Goal: Register for event/course

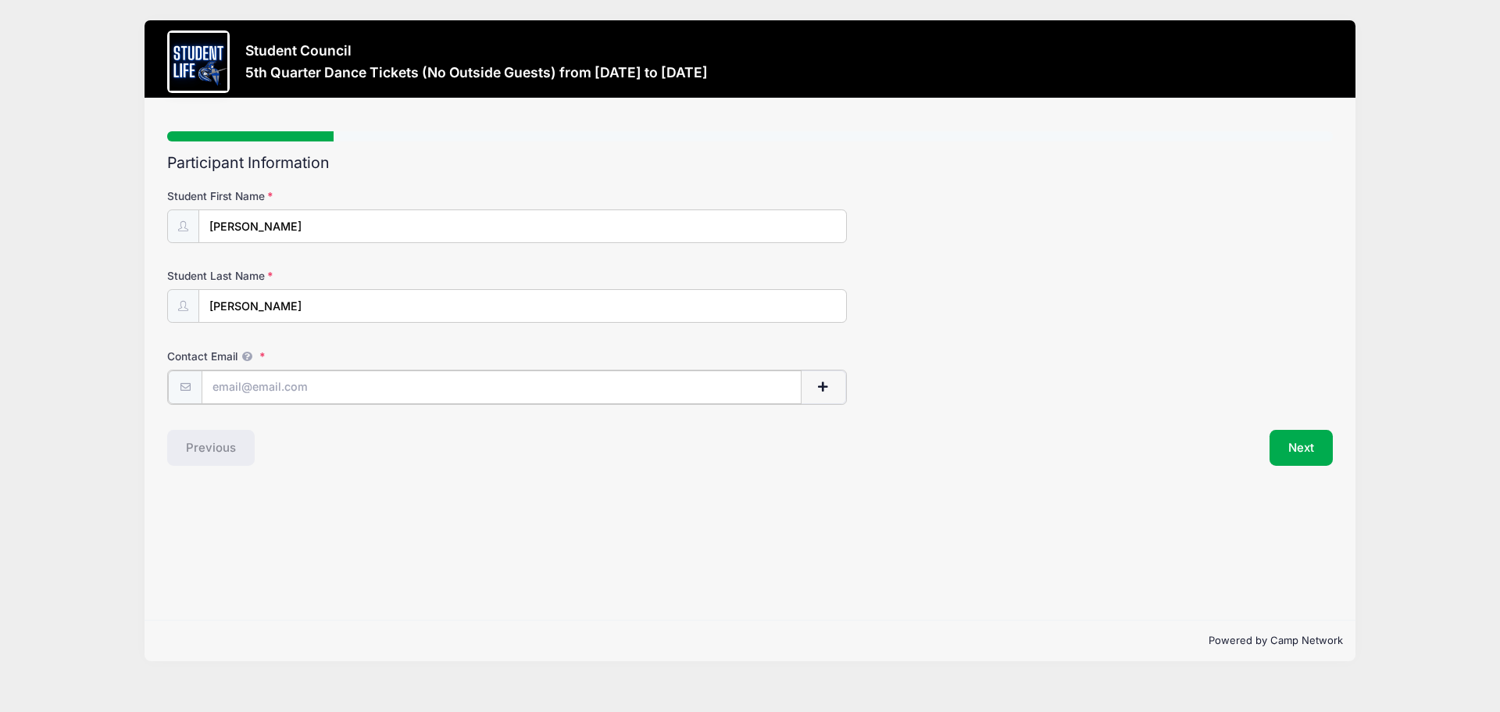
click at [297, 389] on input "Contact Email" at bounding box center [502, 387] width 600 height 34
click at [497, 385] on input "[EMAIL_ADDRESS][DOMAIN_NAME]" at bounding box center [502, 387] width 600 height 34
type input "[EMAIL_ADDRESS][DOMAIN_NAME]"
click at [1300, 450] on button "Next" at bounding box center [1301, 446] width 63 height 36
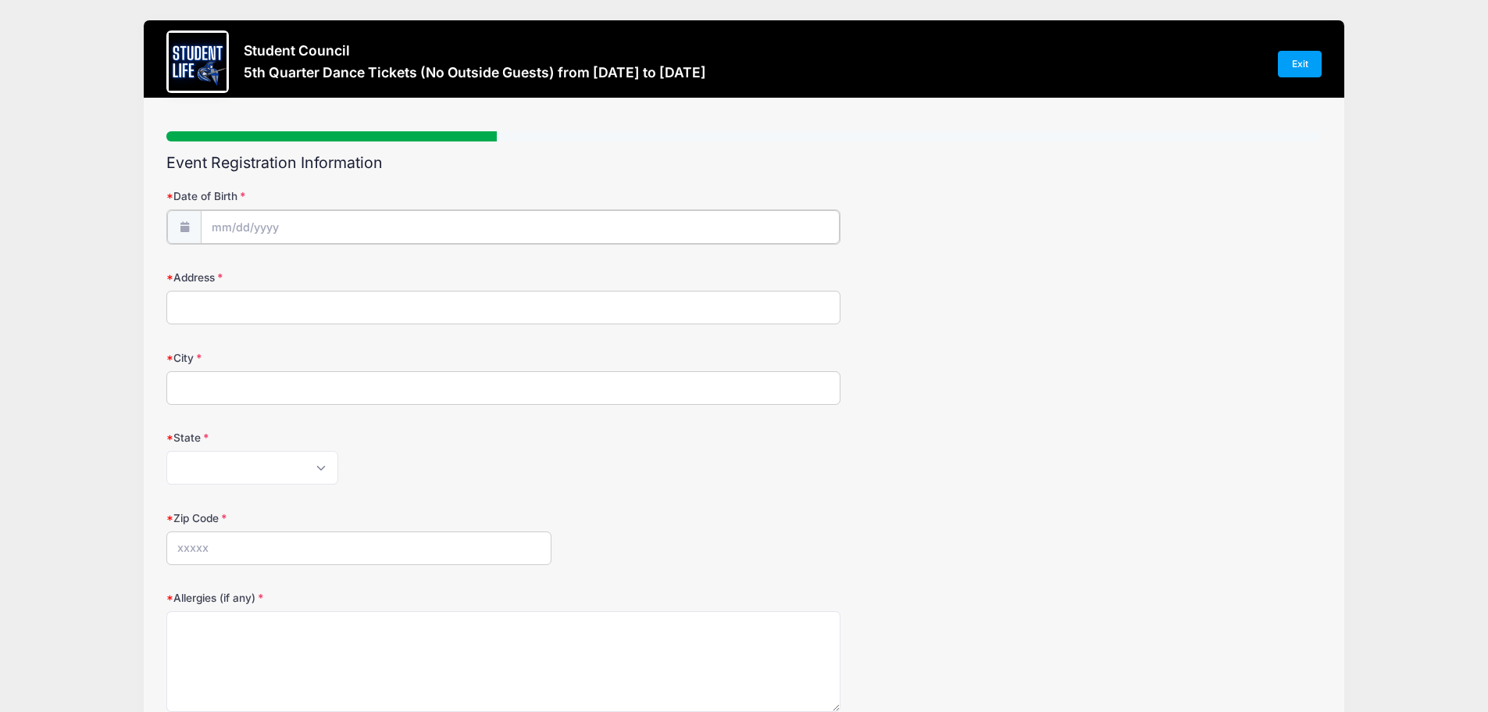
click at [273, 227] on input "Date of Birth" at bounding box center [520, 227] width 639 height 34
click at [352, 264] on input "2025" at bounding box center [347, 267] width 51 height 23
type input "2011"
click at [228, 270] on icon at bounding box center [224, 268] width 10 height 10
select select "7"
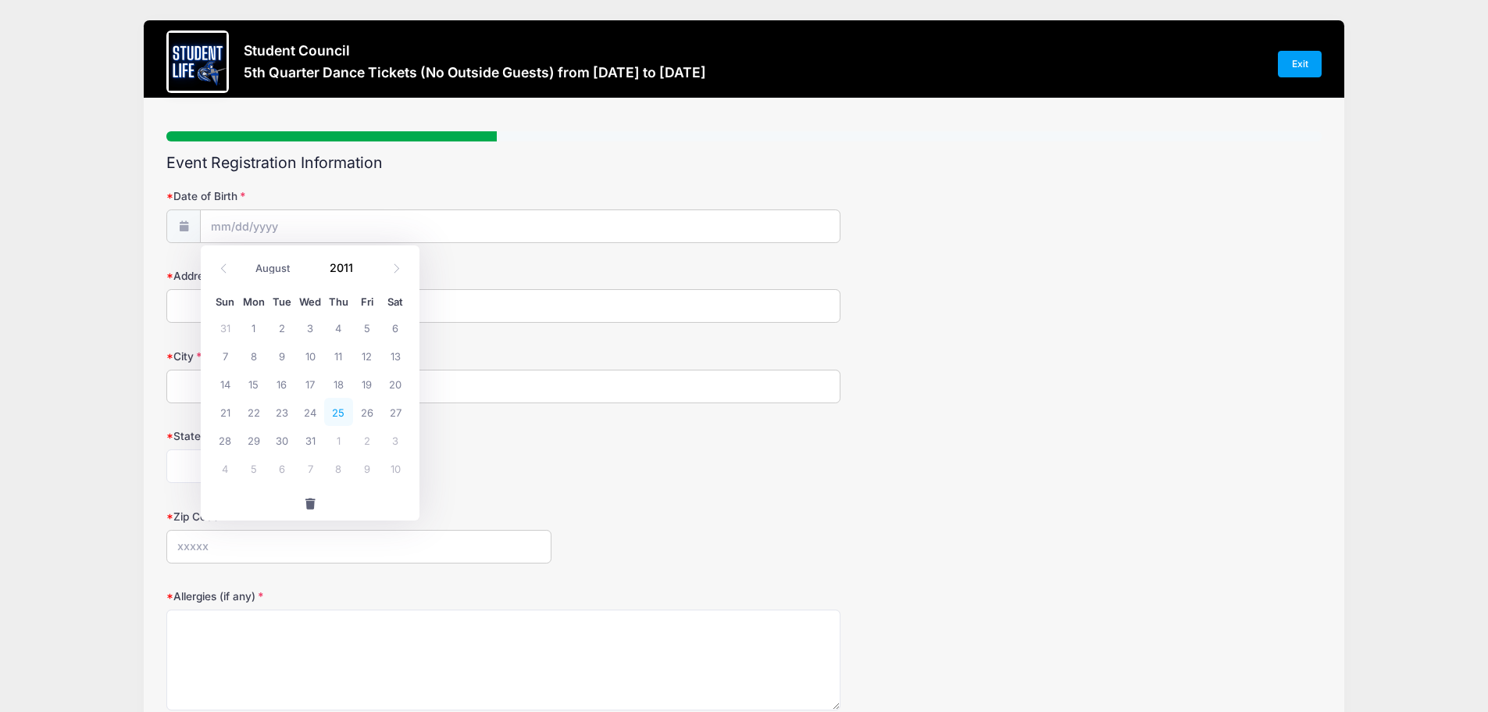
click at [343, 410] on span "25" at bounding box center [338, 412] width 28 height 28
type input "[DATE]"
click at [252, 302] on input "Address" at bounding box center [503, 306] width 674 height 34
type input "[STREET_ADDRESS]"
type input "Phoenix"
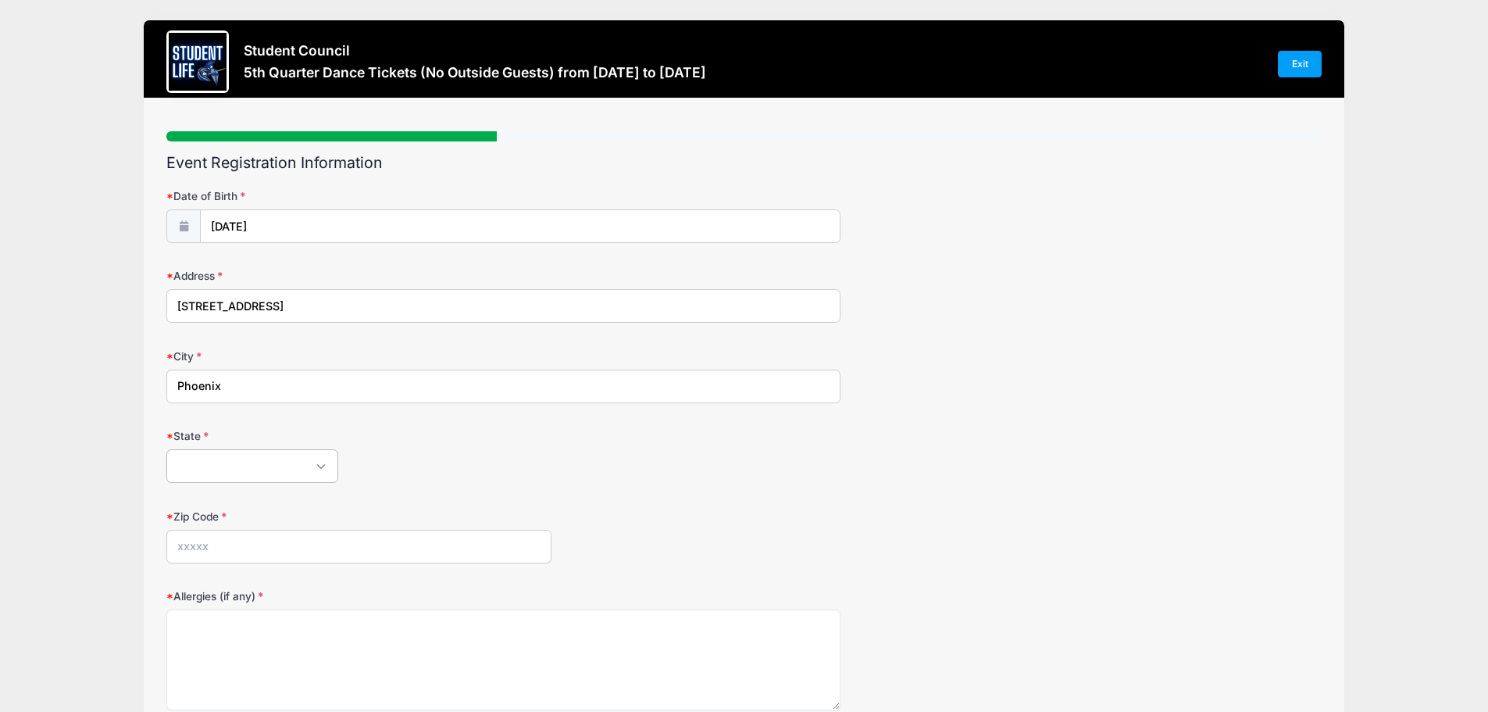
select select "AZ"
type input "85044"
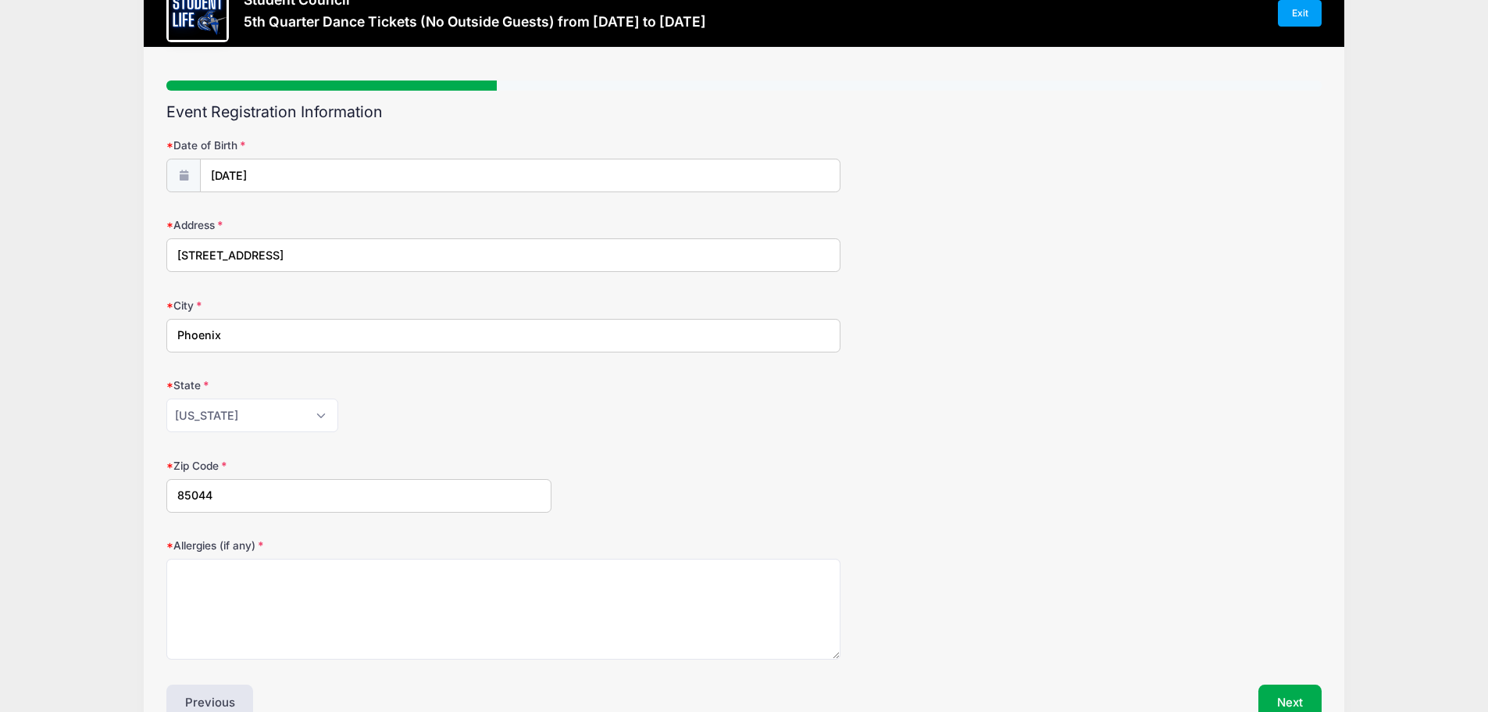
scroll to position [141, 0]
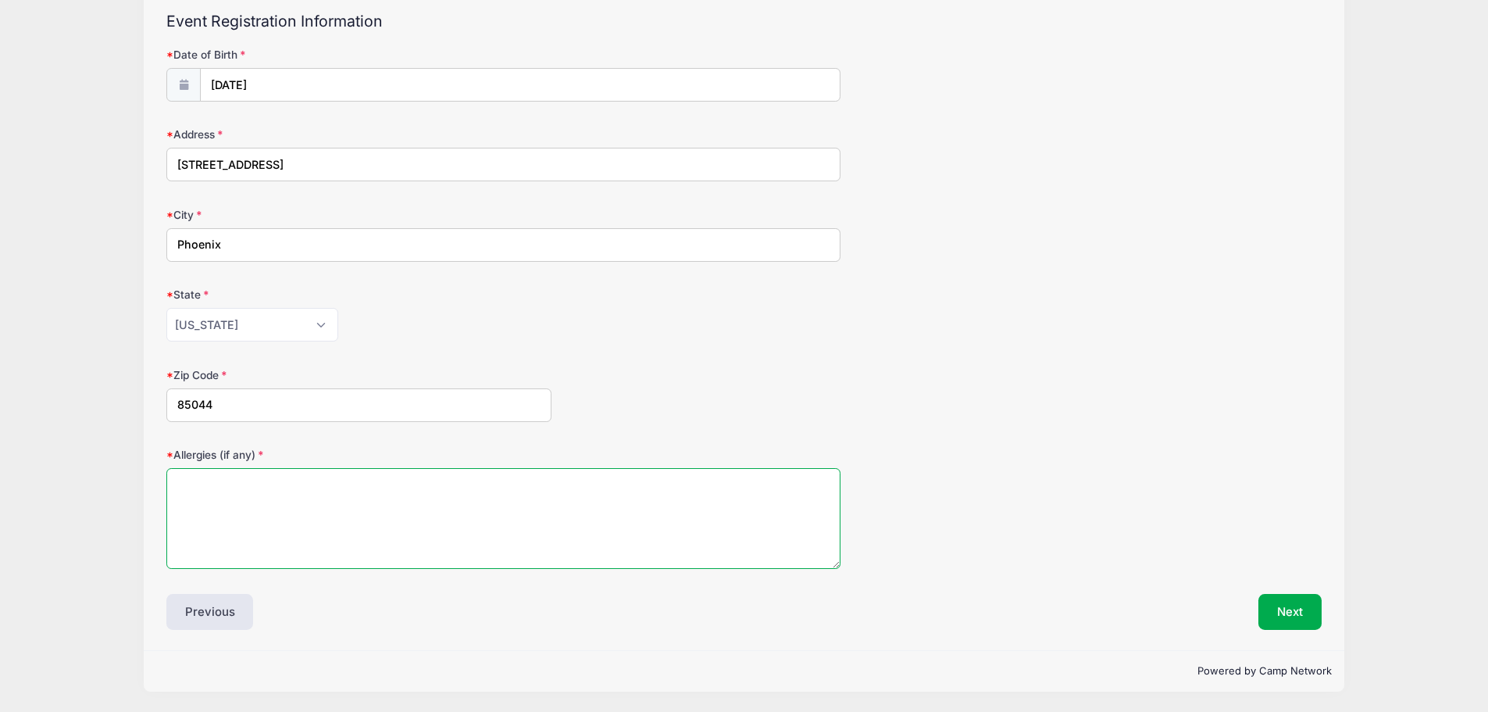
click at [315, 491] on textarea "Allergies (if any)" at bounding box center [503, 518] width 674 height 101
type textarea "N/A"
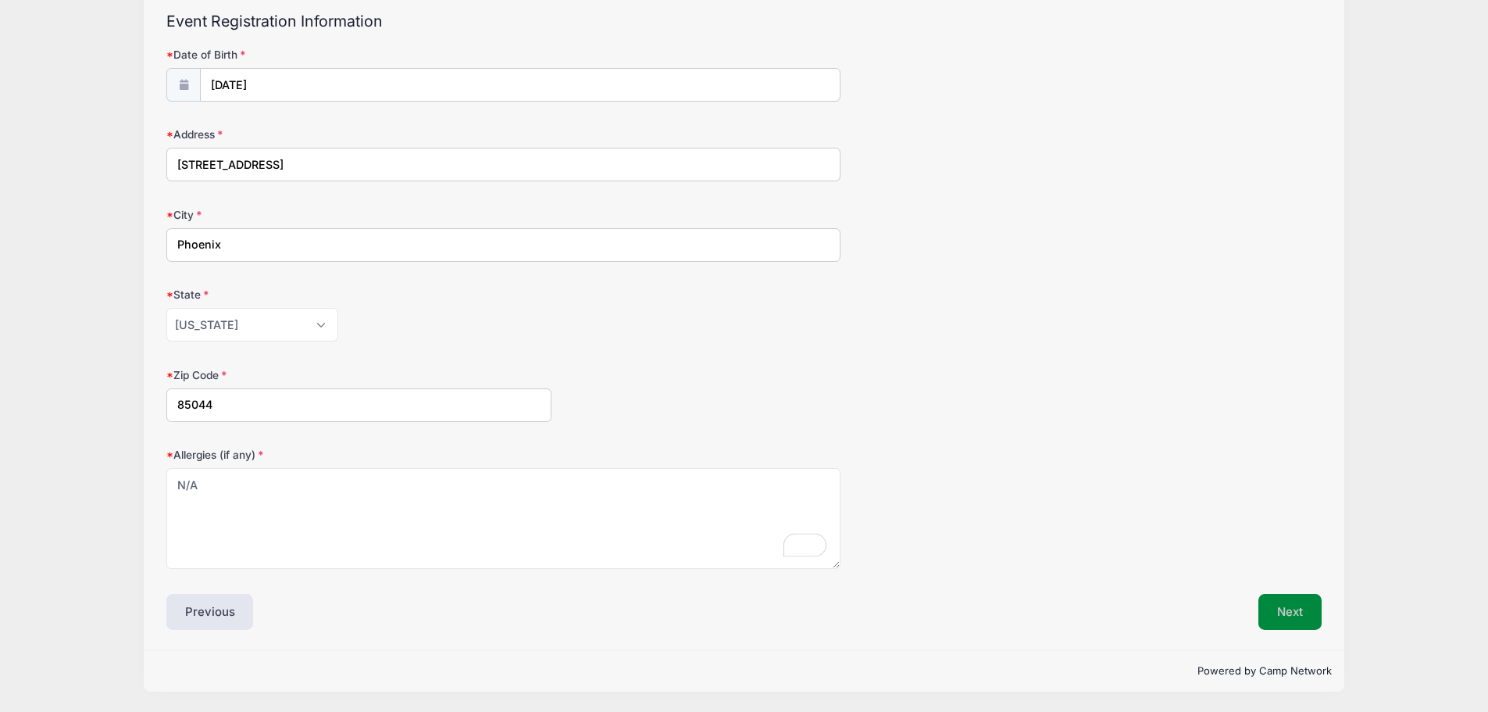
click at [1284, 616] on button "Next" at bounding box center [1290, 612] width 63 height 36
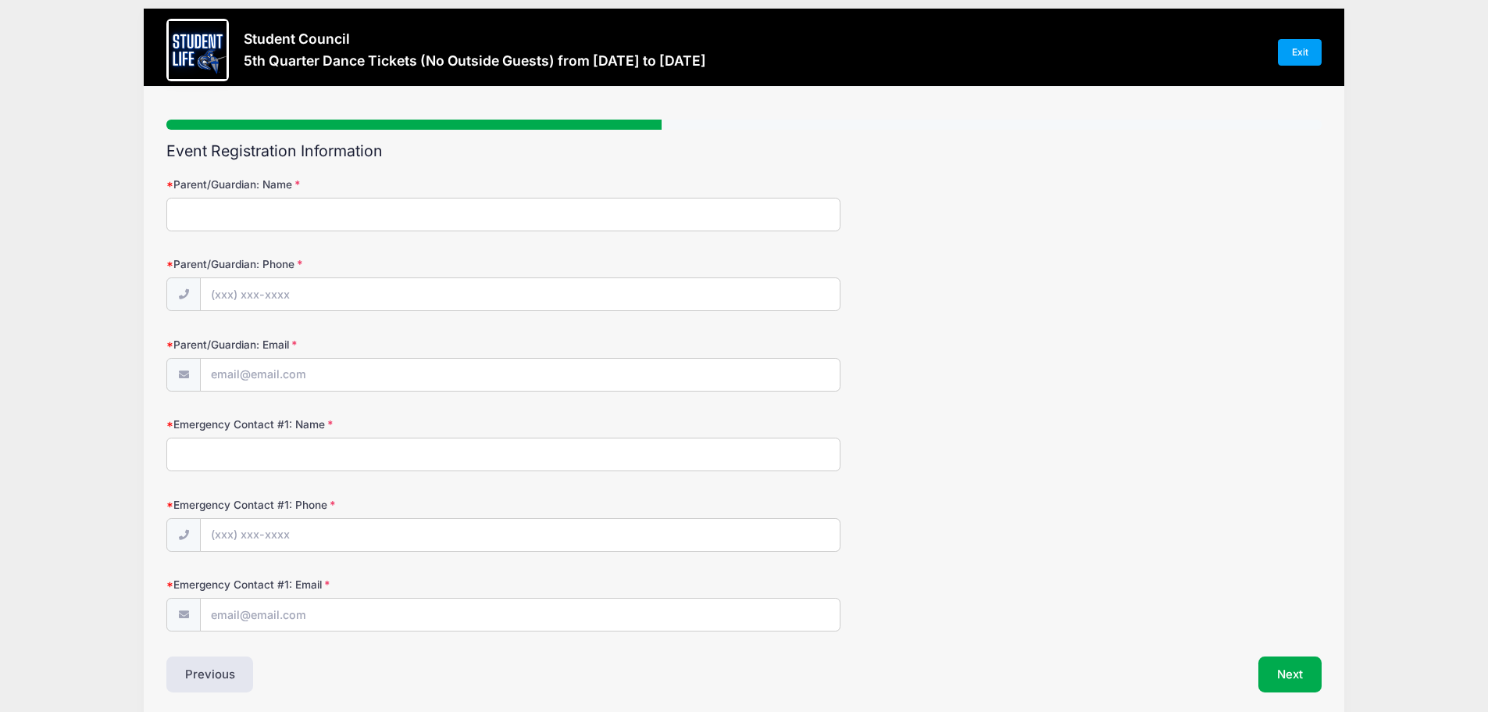
scroll to position [0, 0]
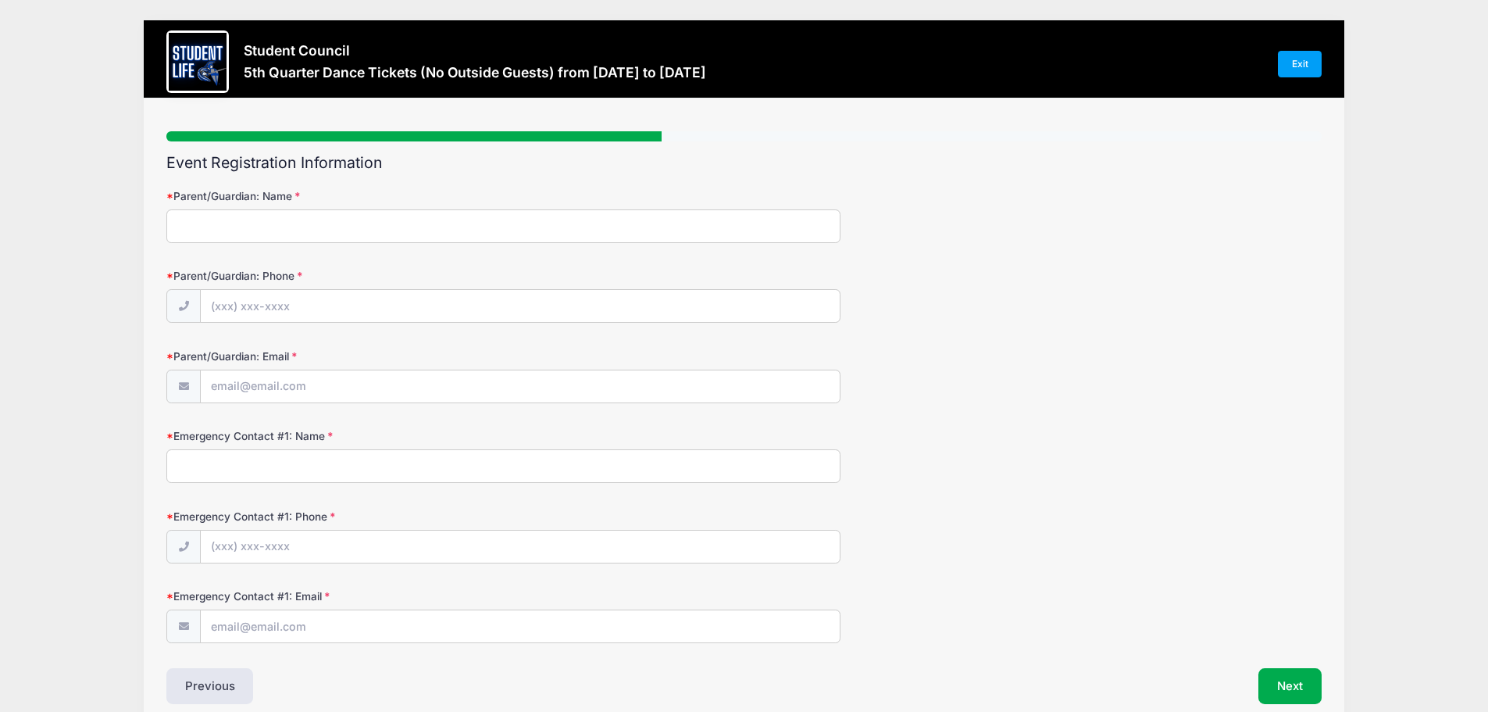
click at [524, 226] on input "Parent/Guardian: Name" at bounding box center [503, 226] width 674 height 34
type input "[PERSON_NAME]"
click at [523, 312] on input "Parent/Guardian: Phone" at bounding box center [520, 307] width 639 height 34
type input "[PHONE_NUMBER]"
click at [576, 402] on input "Parent/Guardian: Email" at bounding box center [520, 387] width 639 height 34
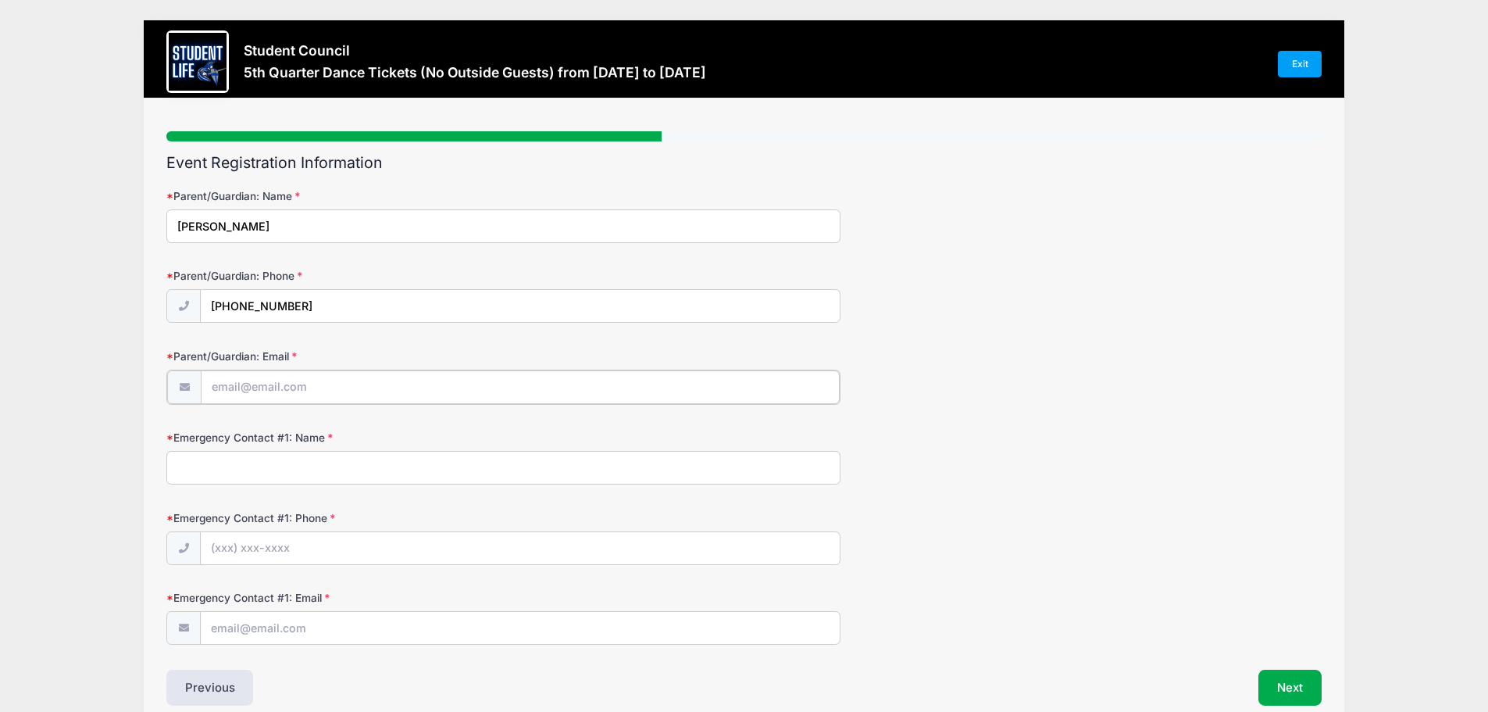
type input "[EMAIL_ADDRESS][DOMAIN_NAME]"
drag, startPoint x: 463, startPoint y: 467, endPoint x: 473, endPoint y: 467, distance: 10.2
click at [465, 466] on input "Emergency Contact #1: Name" at bounding box center [503, 466] width 674 height 34
type input "[PERSON_NAME]"
type input "[PHONE_NUMBER]"
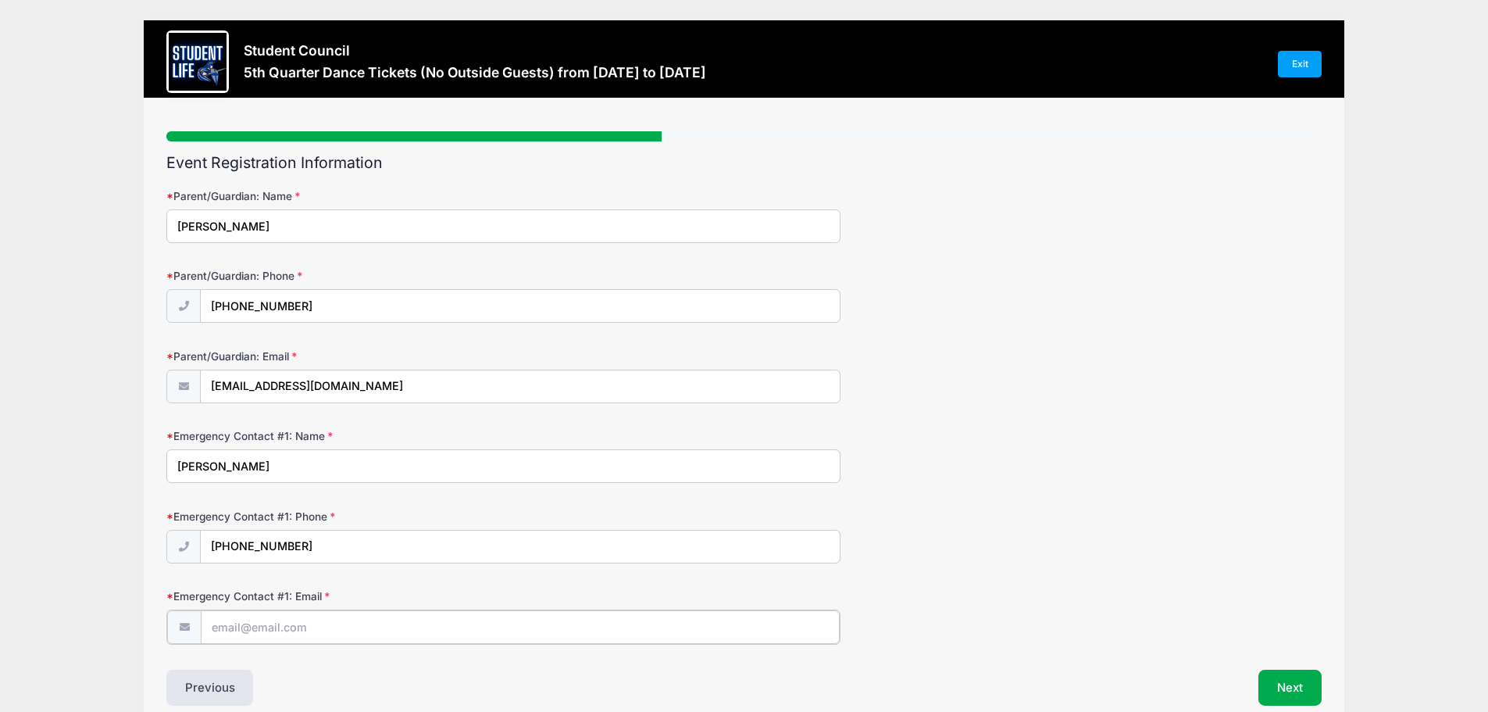
click at [415, 620] on input "Emergency Contact #1: Email" at bounding box center [520, 627] width 639 height 34
type input "[EMAIL_ADDRESS][DOMAIN_NAME]"
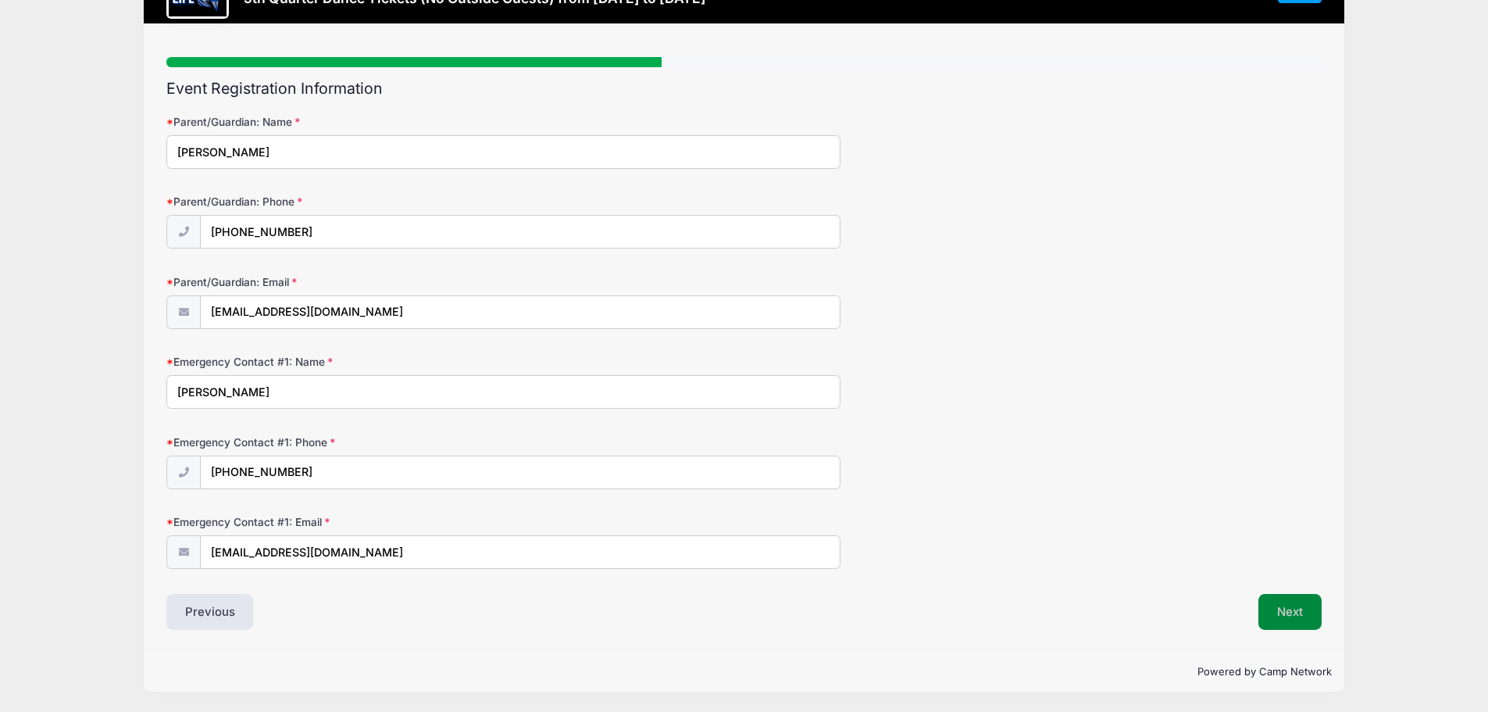
click at [1299, 615] on button "Next" at bounding box center [1290, 612] width 63 height 36
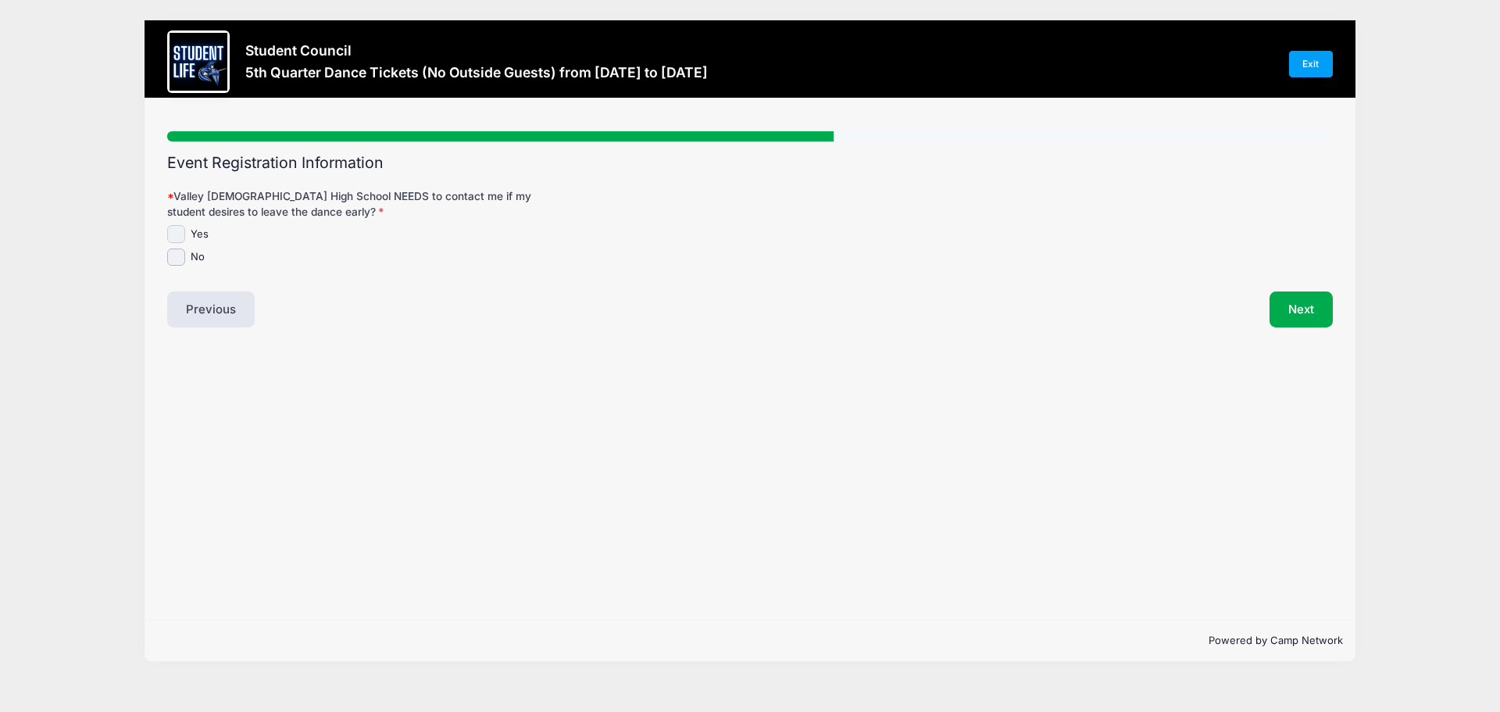
click at [174, 230] on input "Yes" at bounding box center [176, 234] width 18 height 18
checkbox input "true"
click at [180, 252] on input "No" at bounding box center [176, 257] width 18 height 18
checkbox input "true"
click at [171, 237] on input "Yes" at bounding box center [176, 234] width 18 height 18
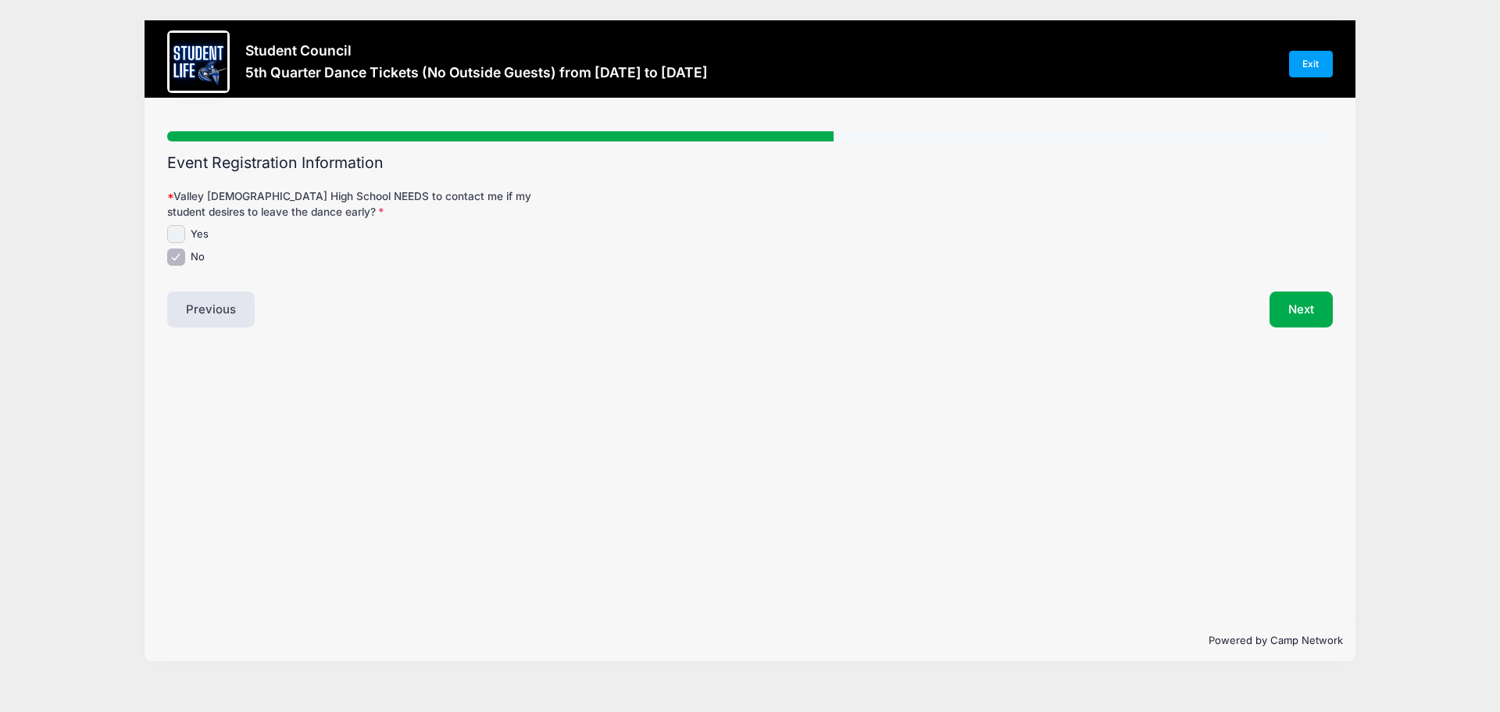
click at [171, 226] on input "Yes" at bounding box center [176, 234] width 18 height 18
checkbox input "true"
click at [177, 251] on input "No" at bounding box center [176, 257] width 18 height 18
checkbox input "false"
click at [1321, 306] on button "Next" at bounding box center [1301, 309] width 63 height 36
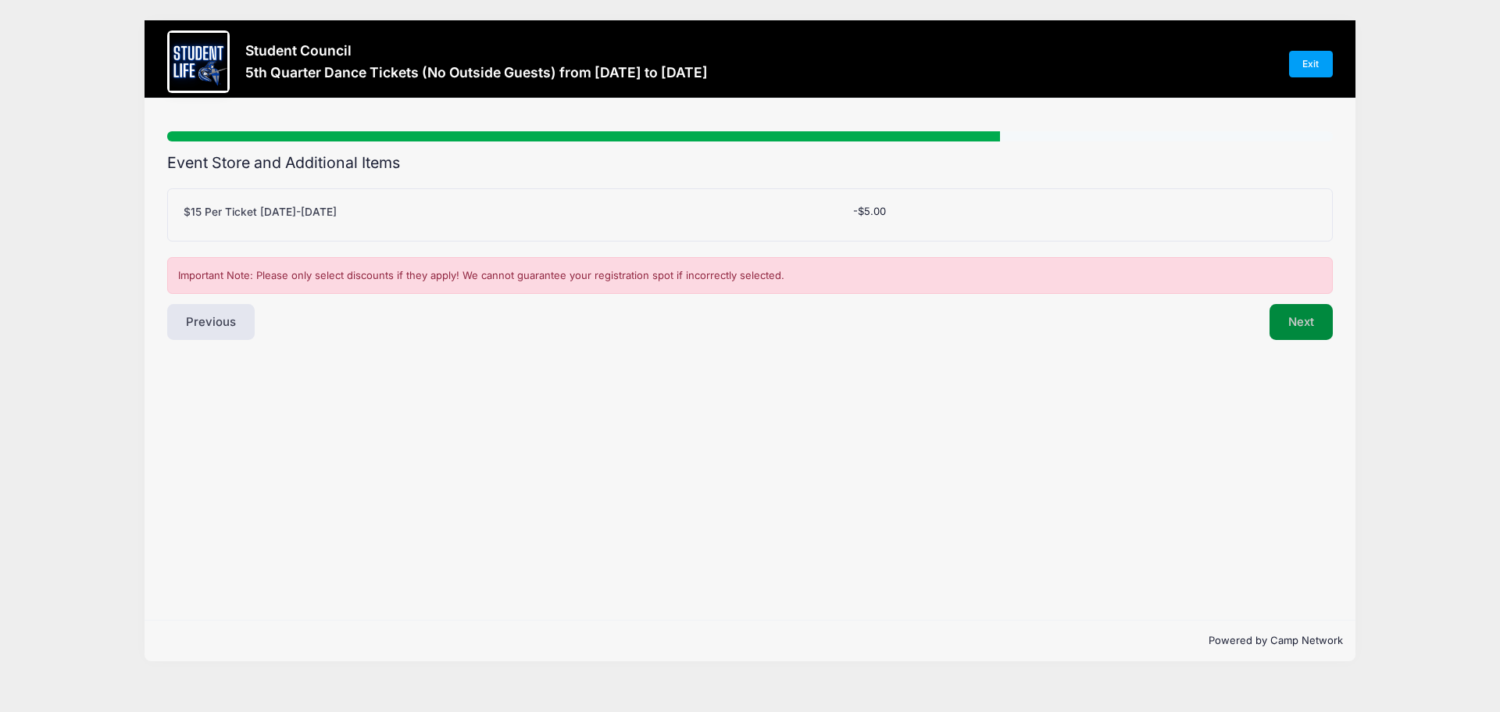
click at [1282, 326] on button "Next" at bounding box center [1301, 322] width 63 height 36
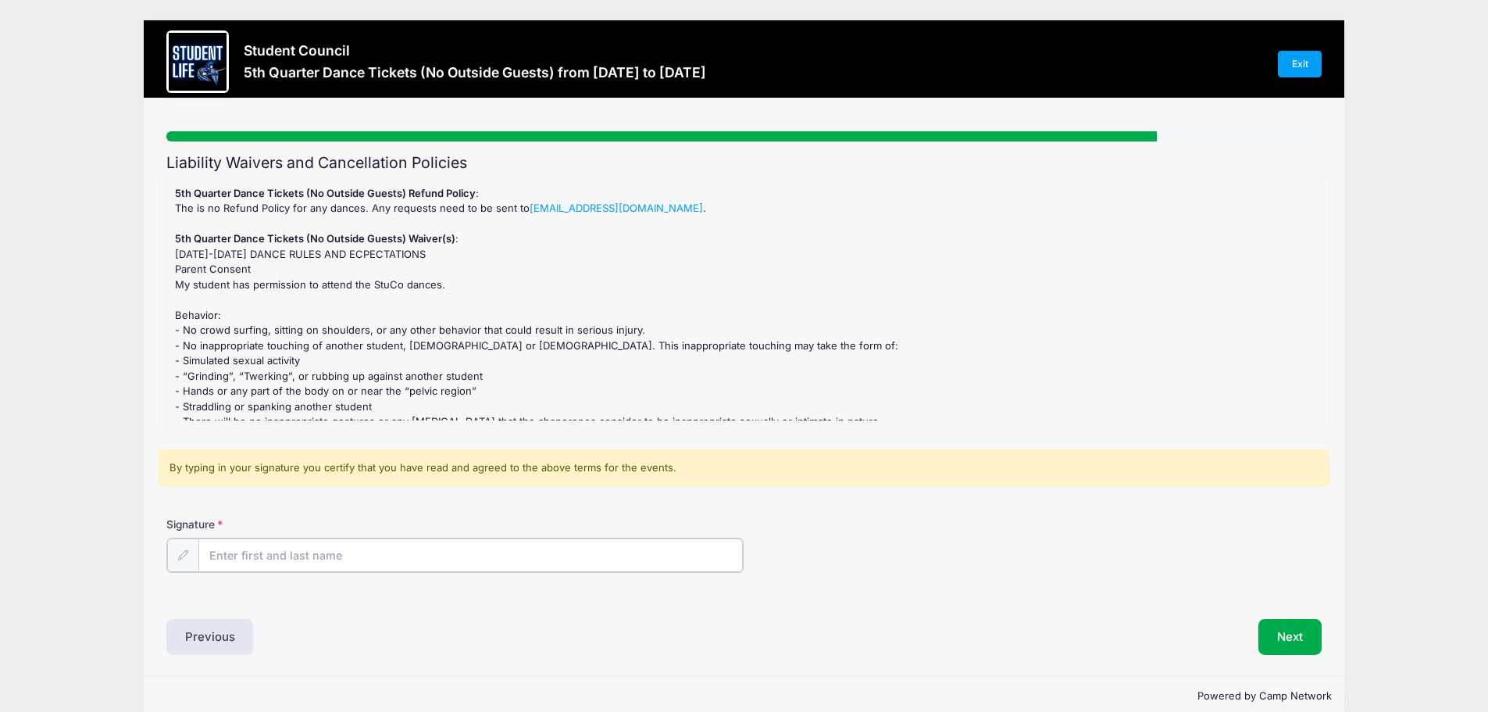
click at [357, 548] on input "Signature" at bounding box center [470, 555] width 545 height 34
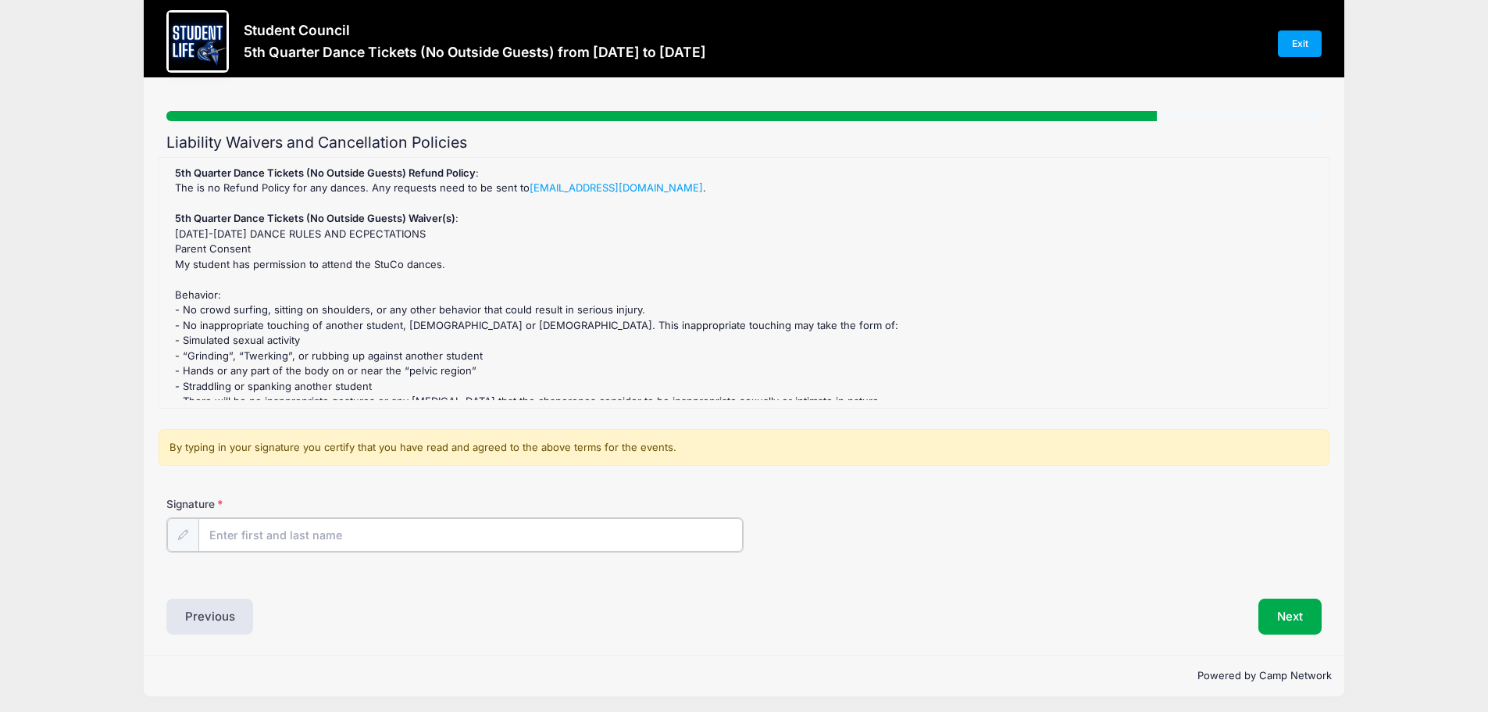
scroll to position [25, 0]
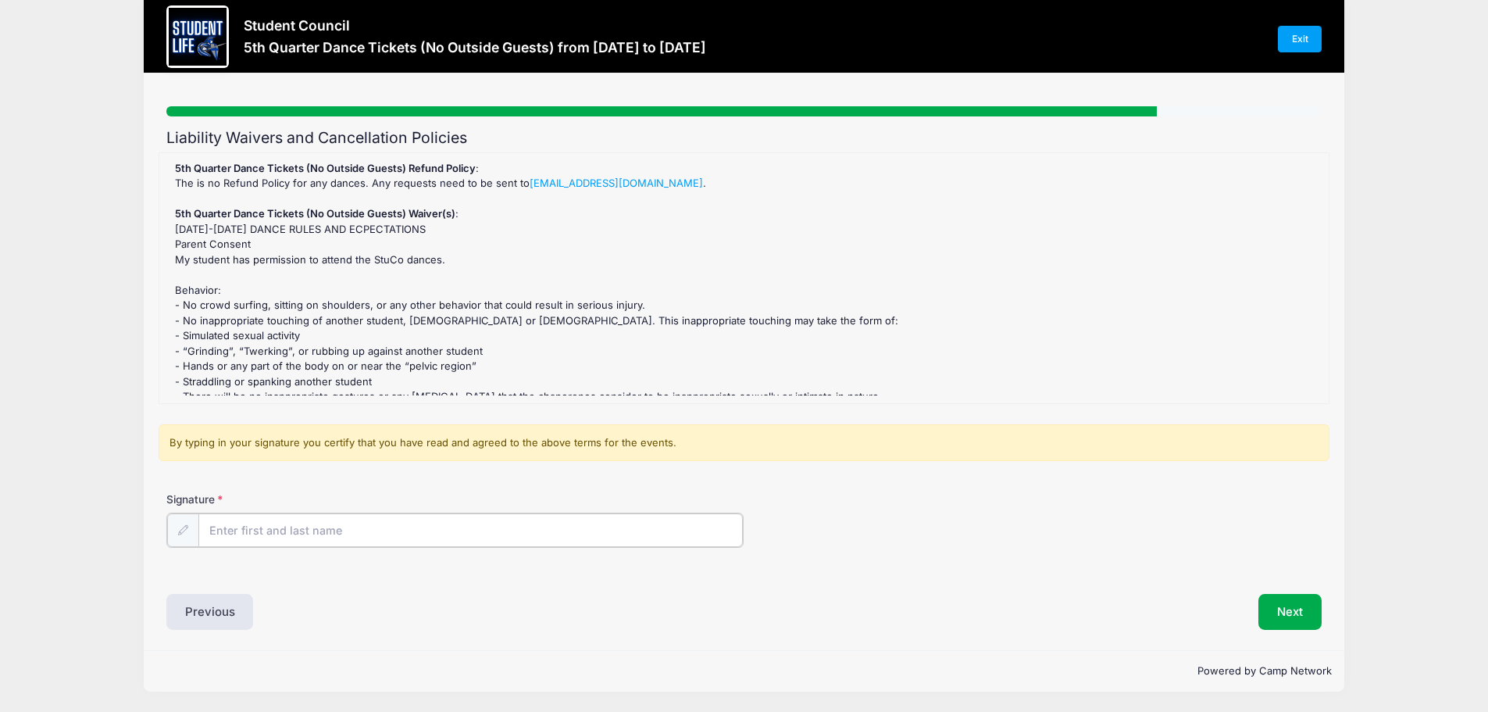
click at [391, 528] on input "Signature" at bounding box center [470, 530] width 545 height 34
type input "[PERSON_NAME]"
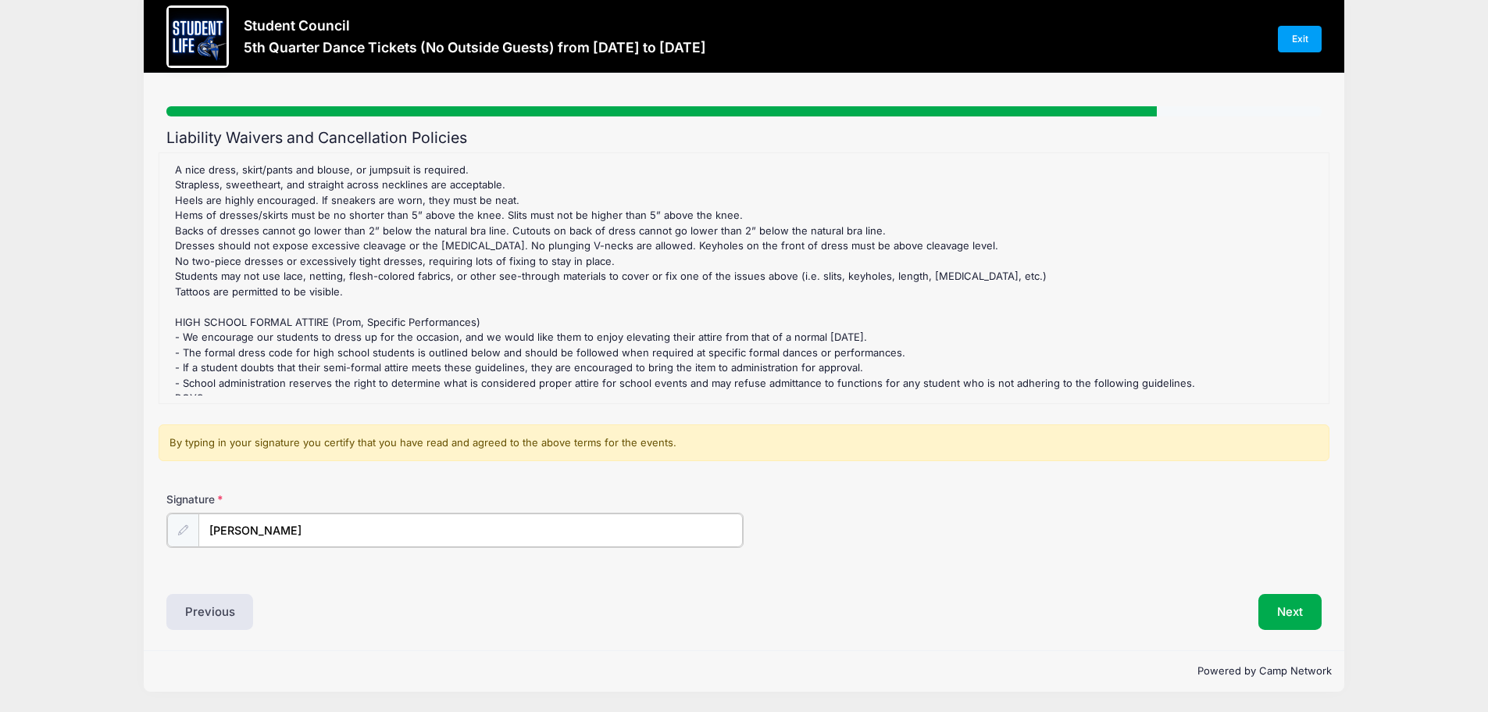
scroll to position [703, 0]
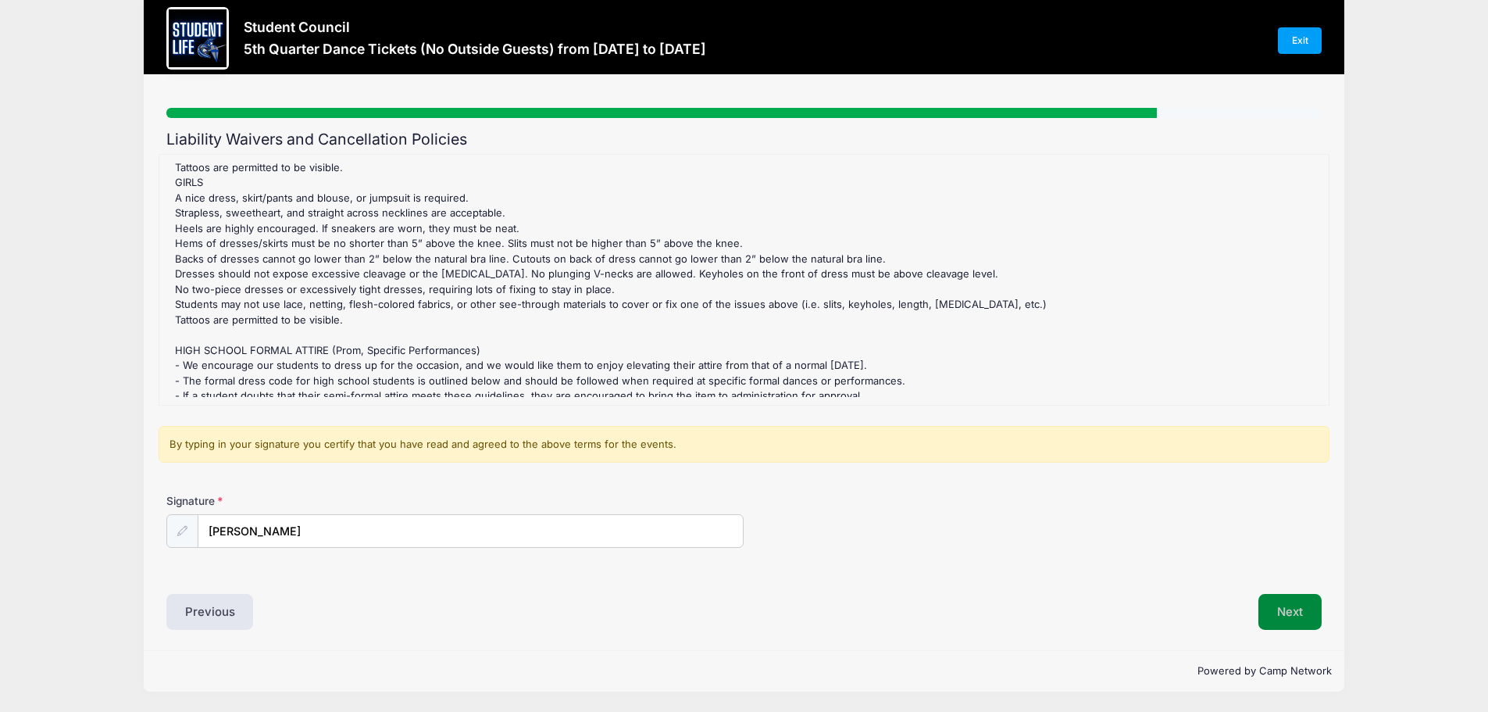
click at [1284, 613] on button "Next" at bounding box center [1290, 612] width 63 height 36
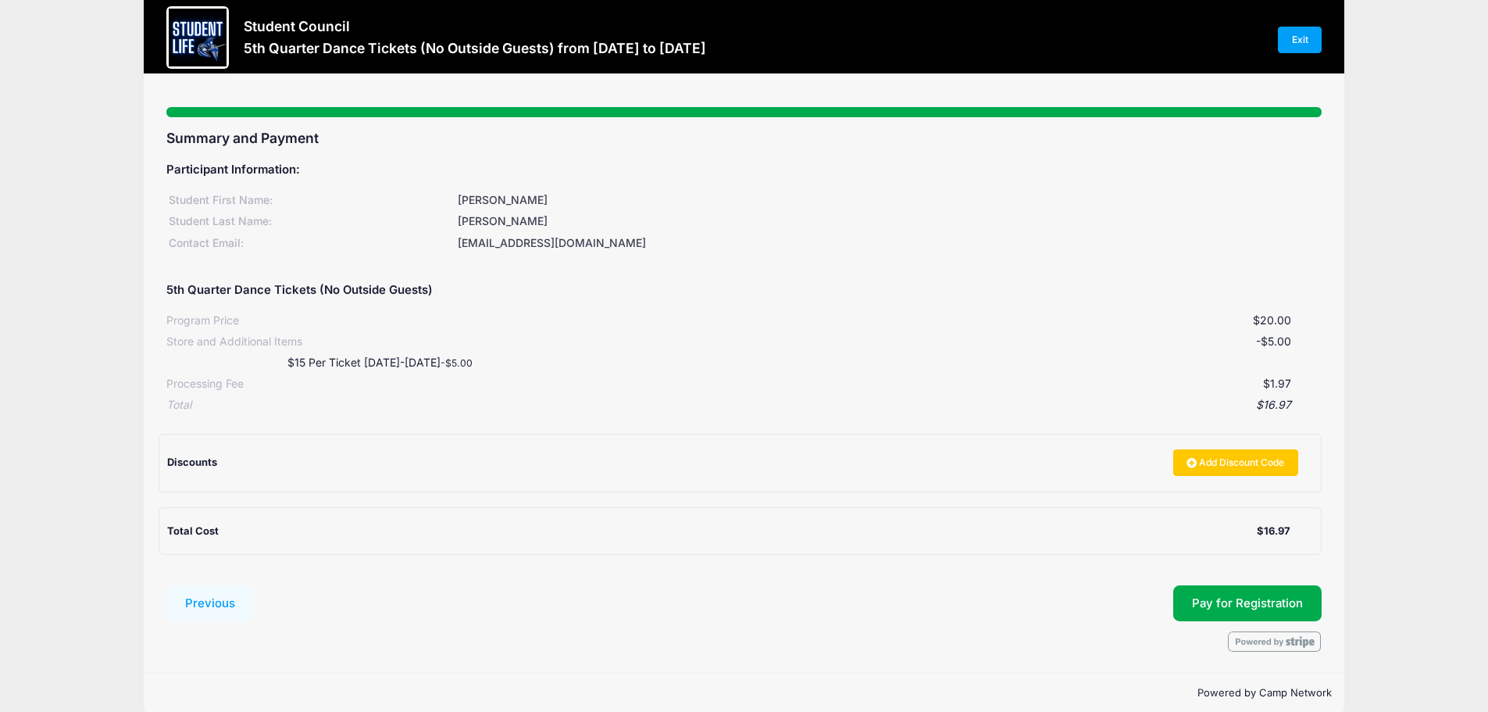
scroll to position [46, 0]
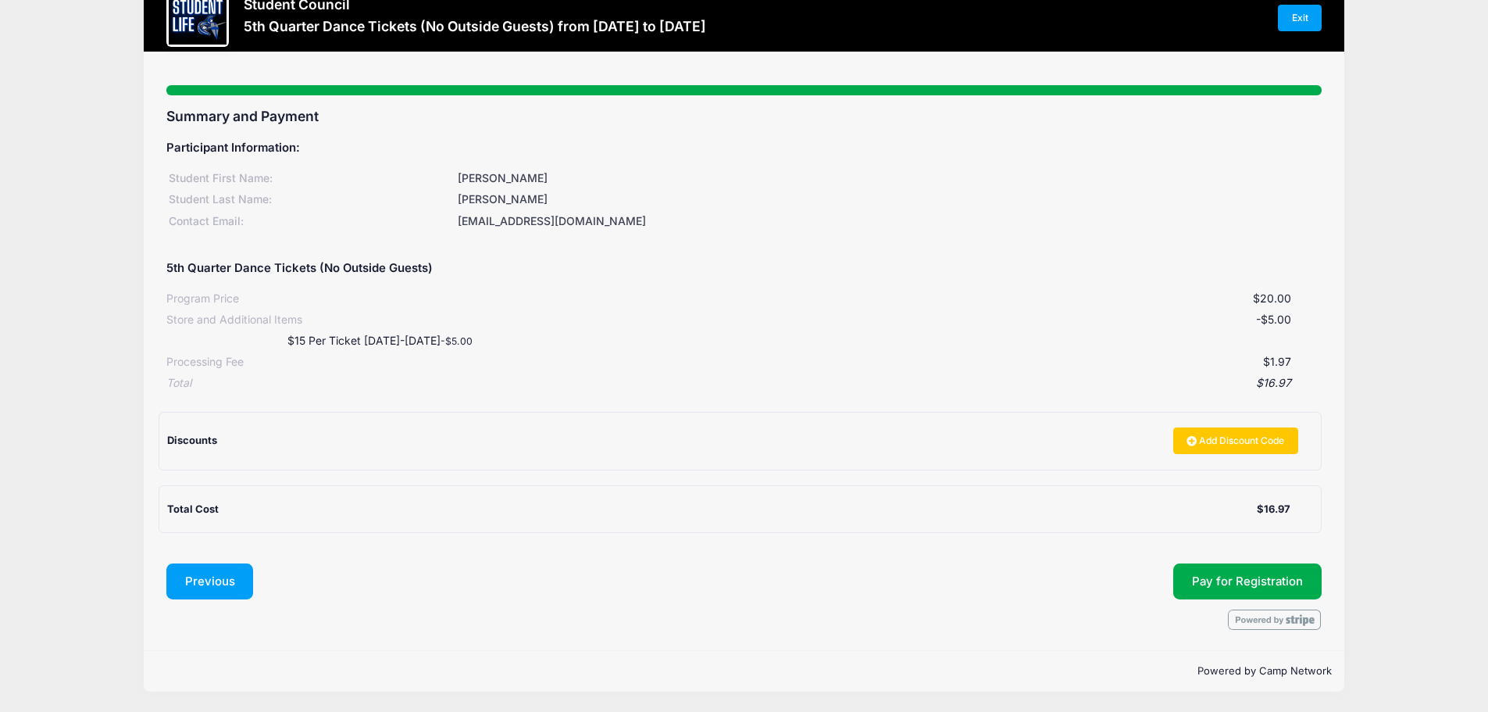
click at [199, 574] on button "Previous" at bounding box center [210, 581] width 88 height 36
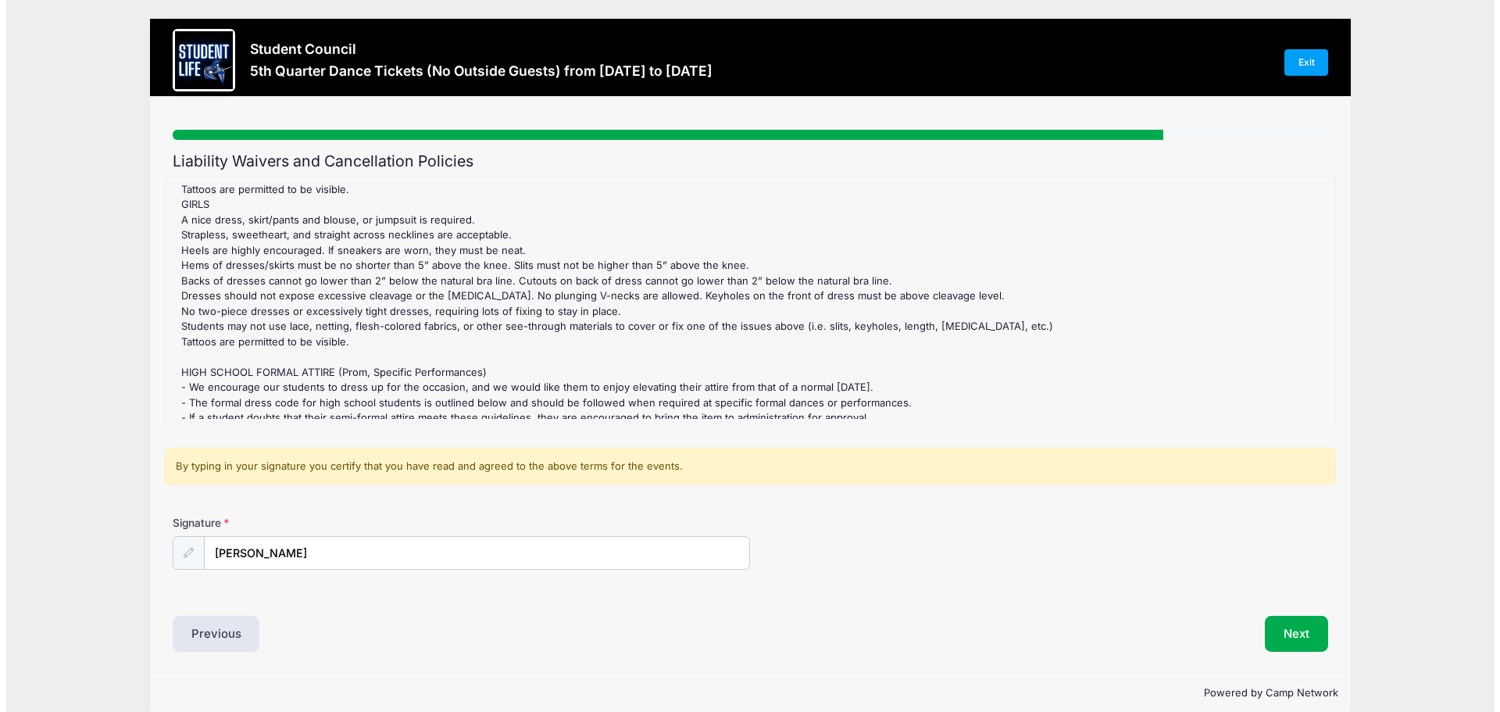
scroll to position [0, 0]
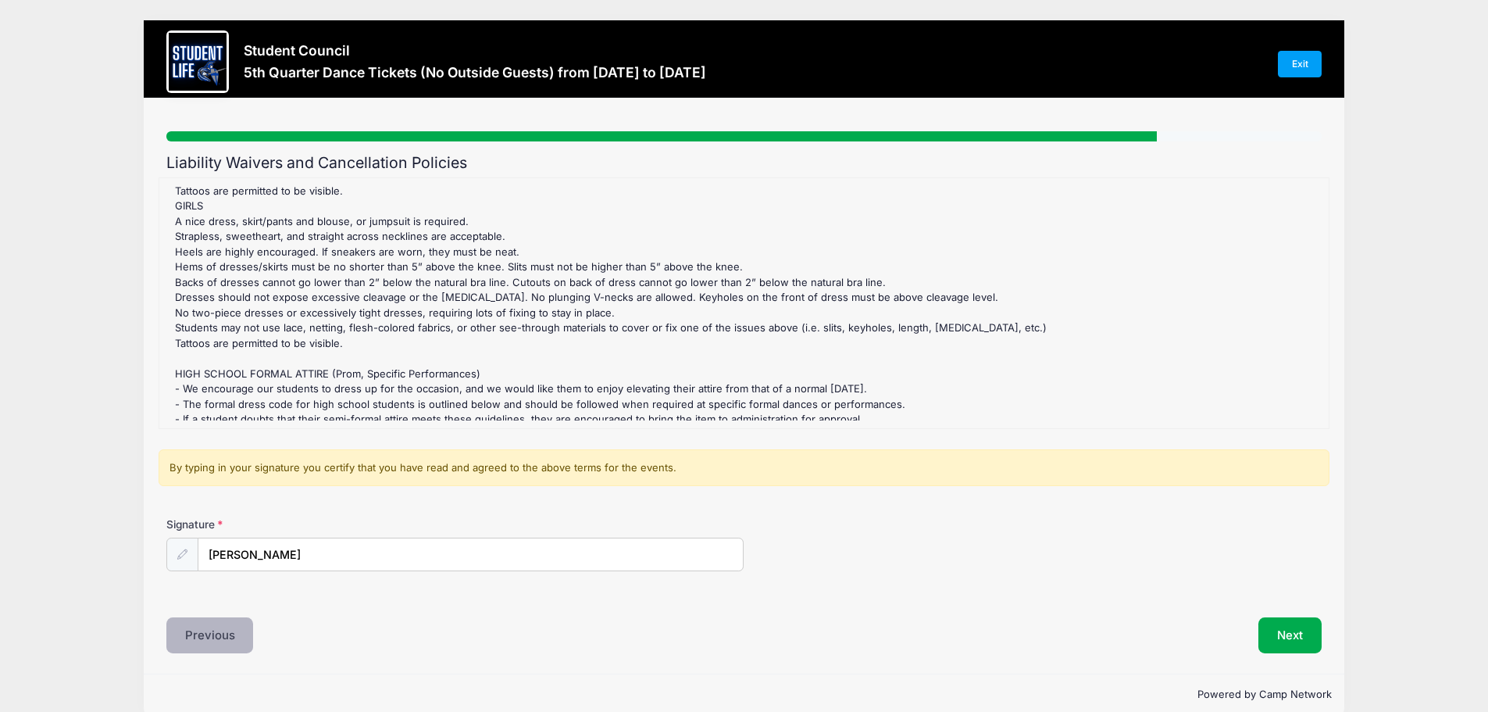
click at [217, 641] on button "Previous" at bounding box center [210, 635] width 88 height 36
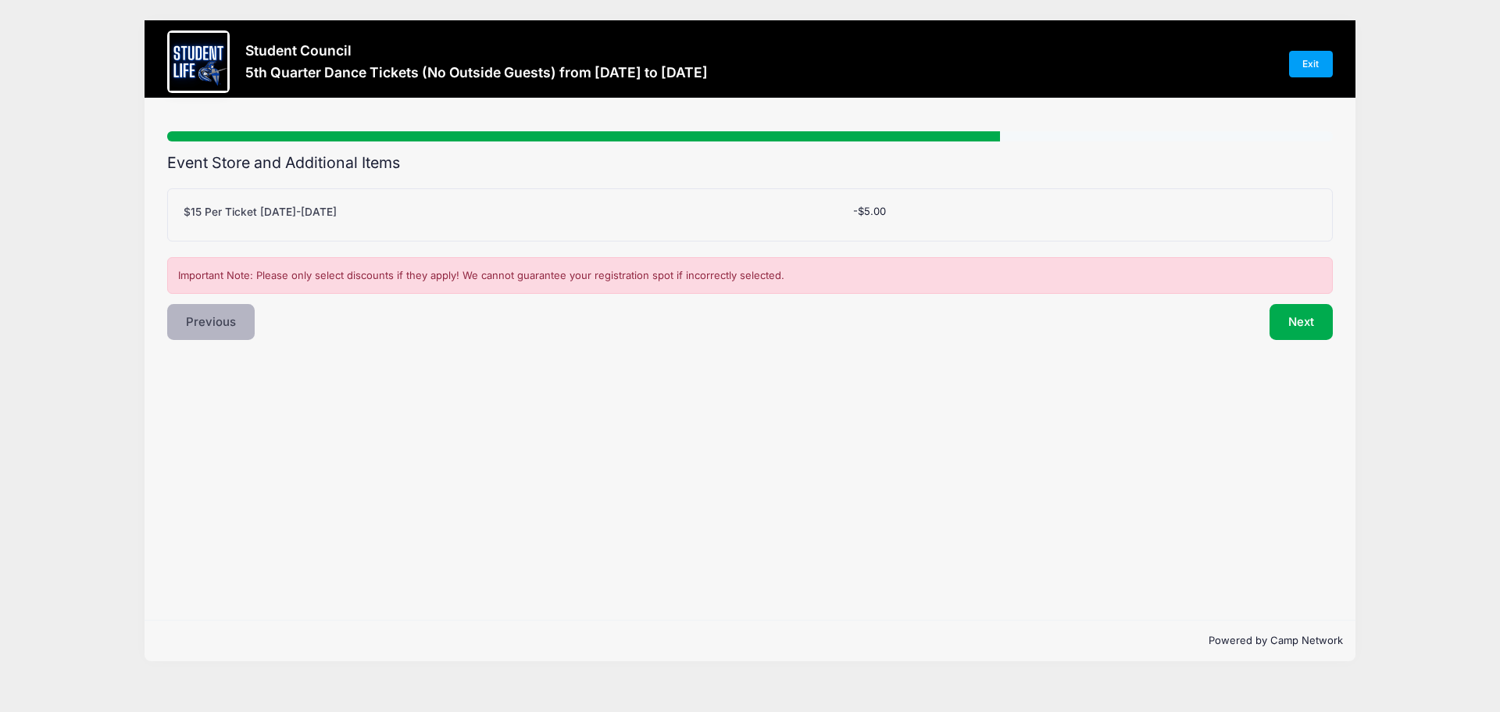
click at [216, 329] on button "Previous" at bounding box center [211, 322] width 88 height 36
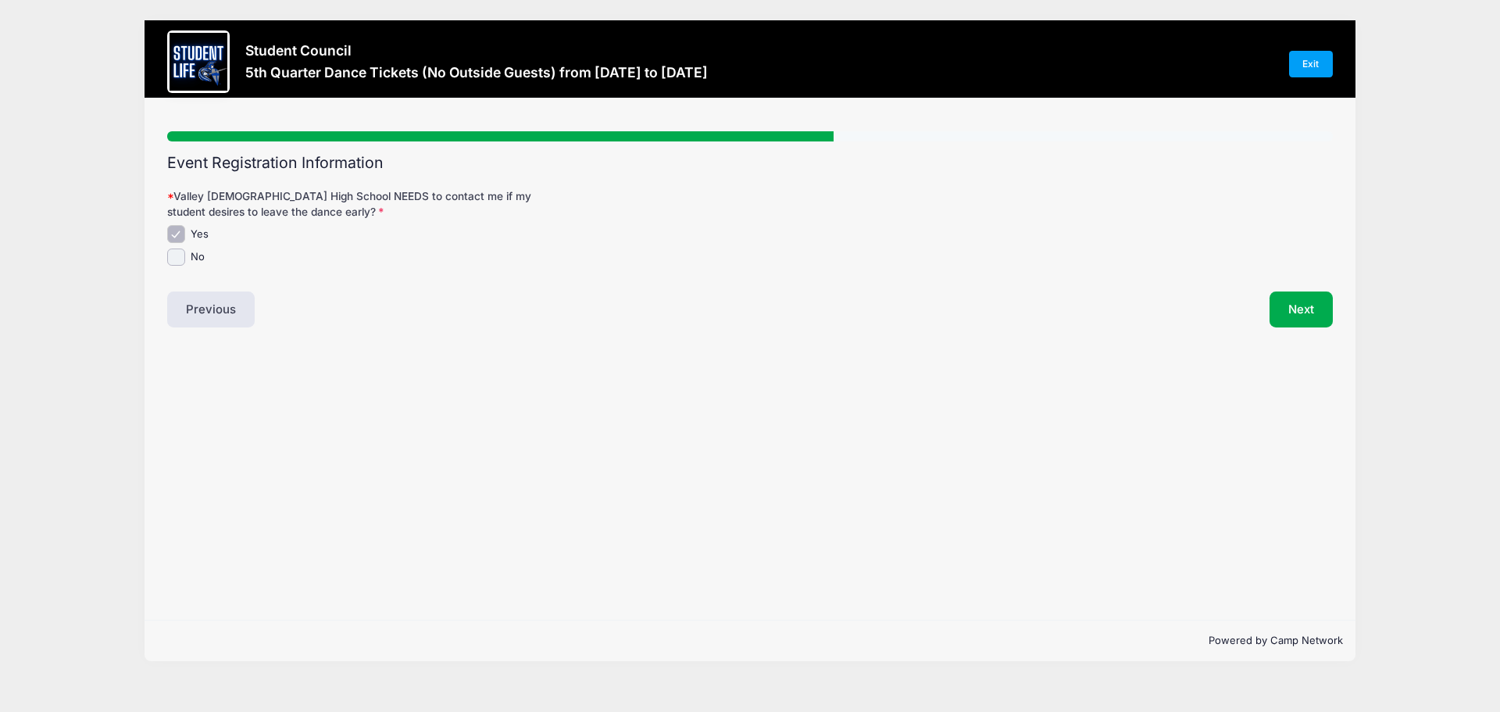
click at [179, 238] on input "Yes" at bounding box center [176, 234] width 18 height 18
checkbox input "false"
click at [167, 253] on div "Step 4 /7 Step 1 Step 2 Step 3 Step 4 Step 5 Policies Summary Participant Infor…" at bounding box center [750, 358] width 1211 height 521
click at [198, 260] on label "No" at bounding box center [198, 257] width 14 height 16
click at [185, 260] on input "No" at bounding box center [176, 257] width 18 height 18
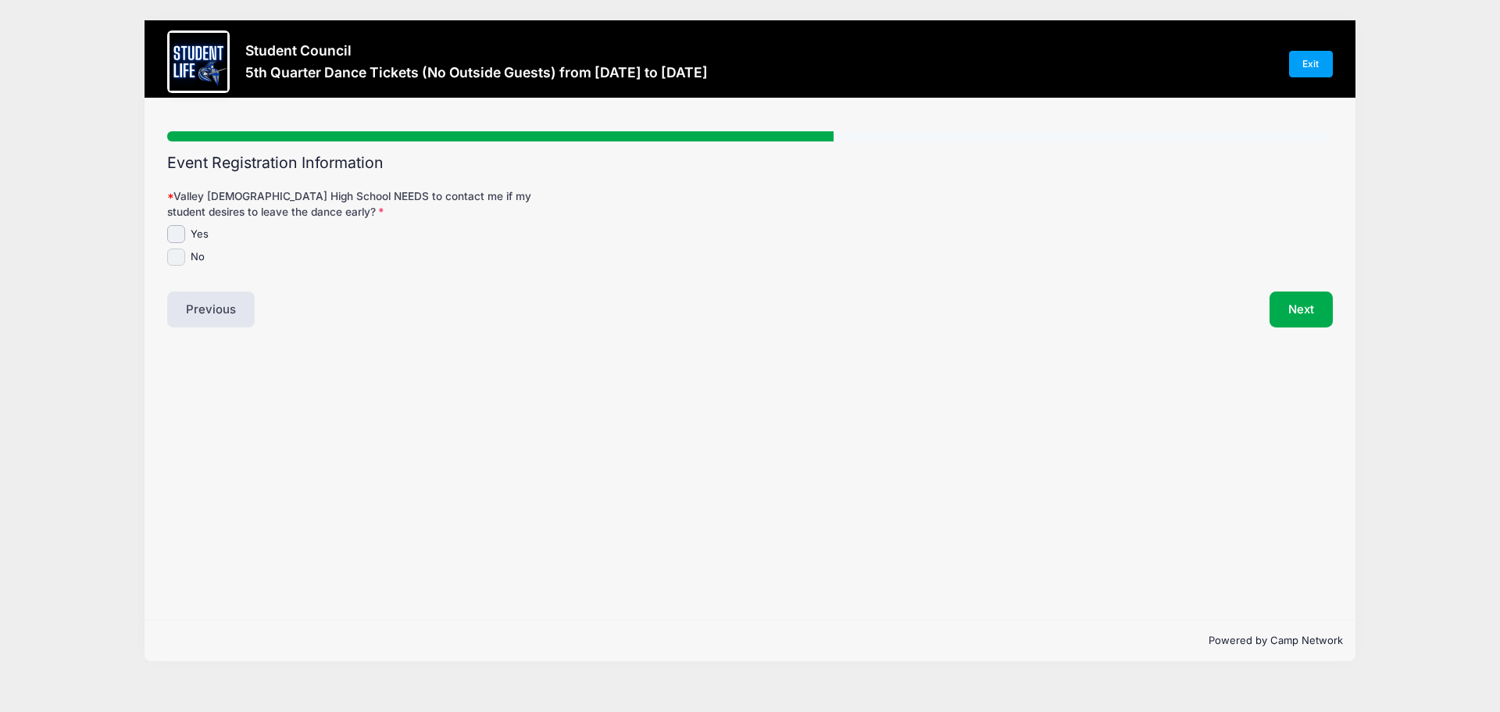
checkbox input "true"
click at [1321, 313] on button "Next" at bounding box center [1301, 309] width 63 height 36
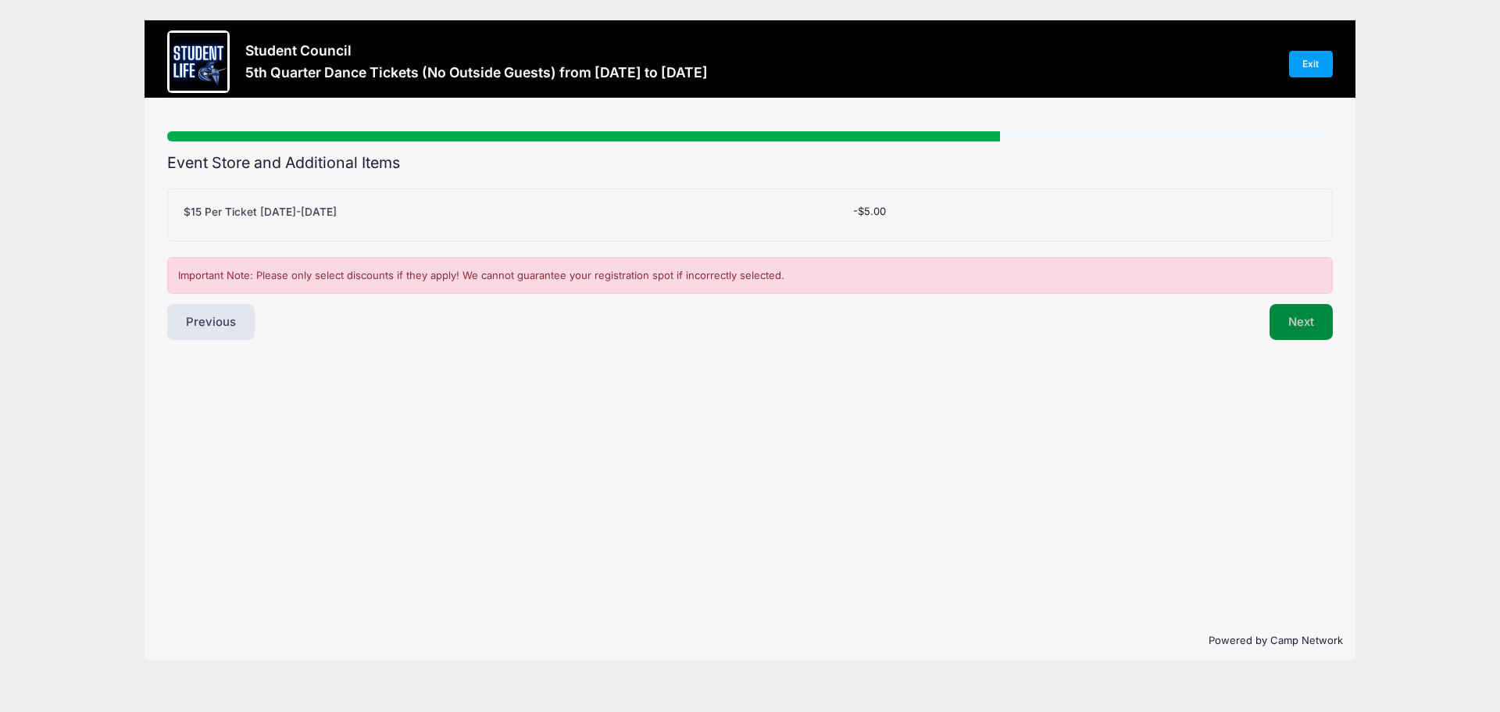
click at [1323, 320] on button "Next" at bounding box center [1301, 322] width 63 height 36
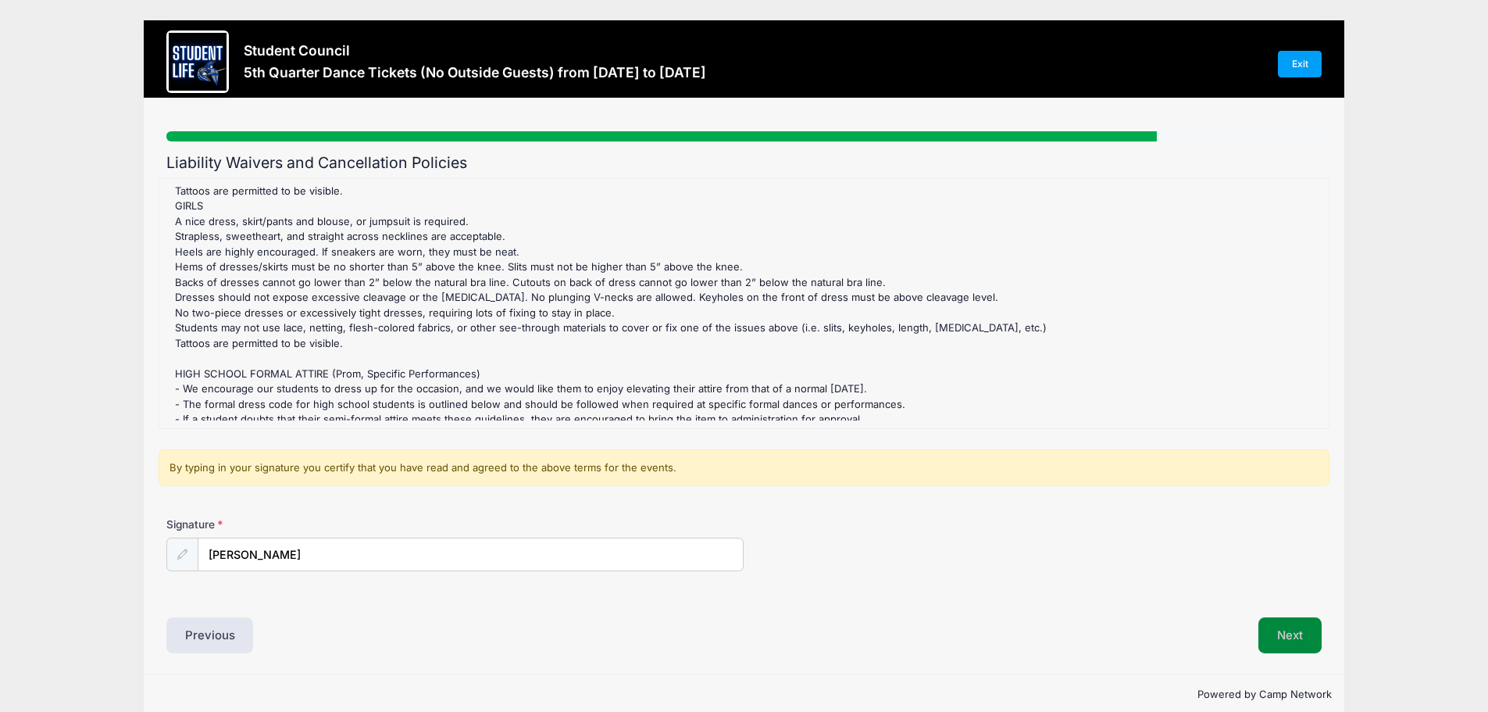
click at [1310, 641] on button "Next" at bounding box center [1290, 635] width 63 height 36
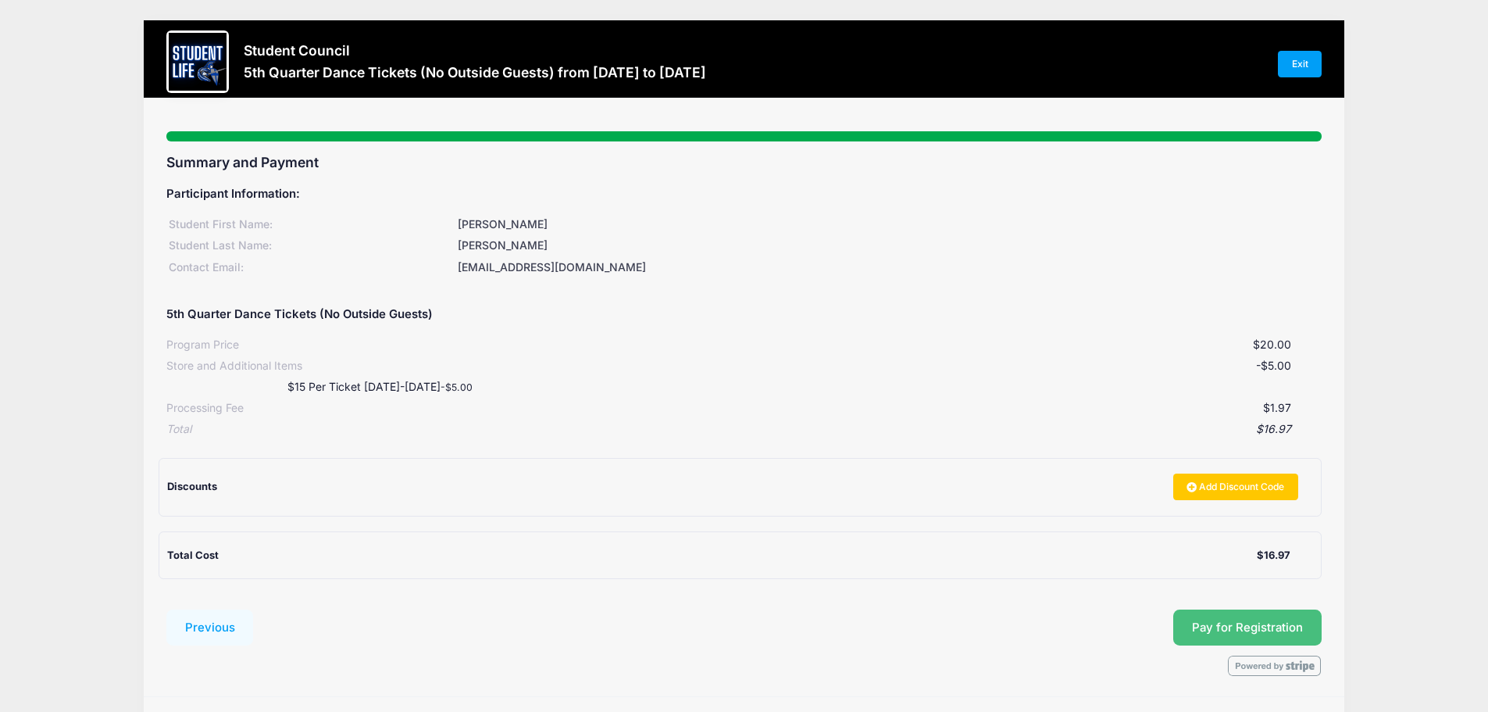
click at [1302, 631] on button "Pay for Registration" at bounding box center [1248, 627] width 148 height 36
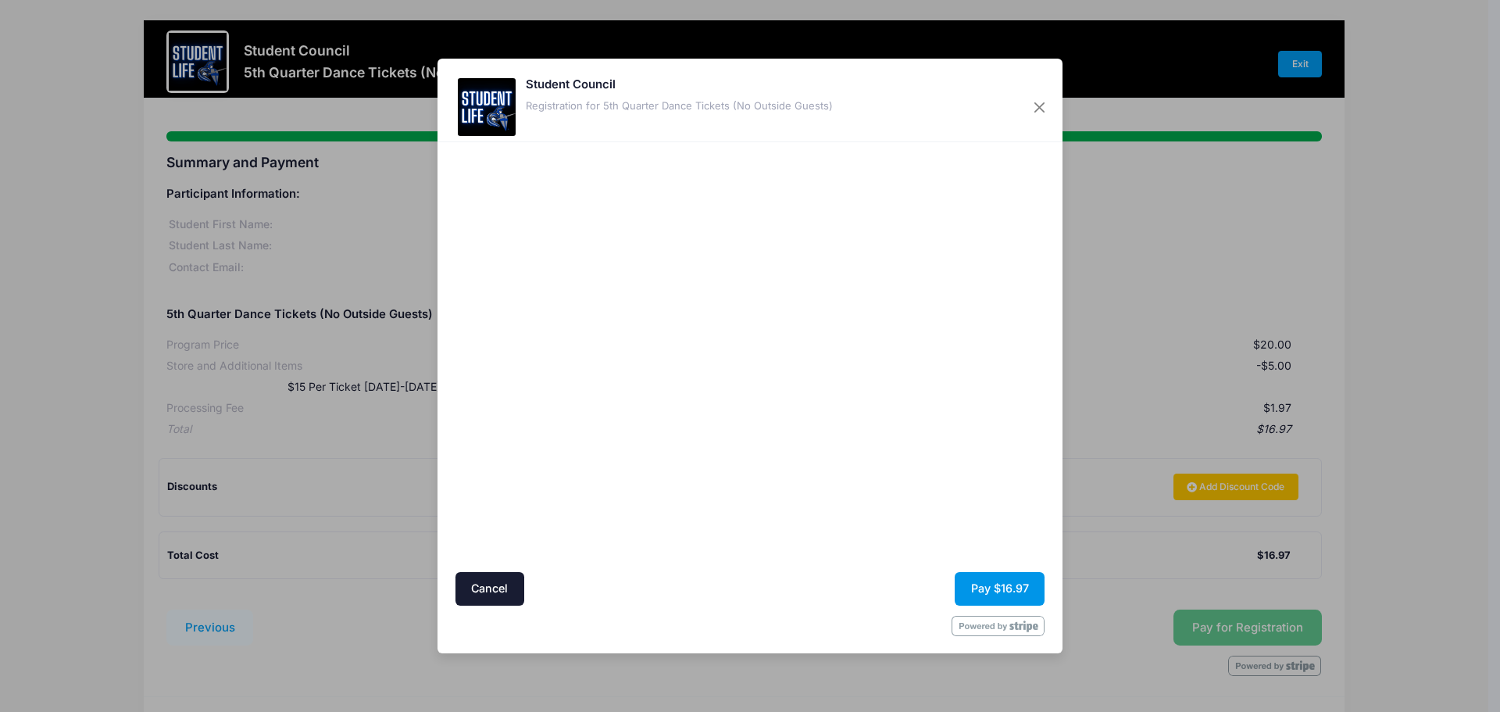
click at [1019, 588] on button "Pay $16.97" at bounding box center [1000, 589] width 90 height 34
